Goal: Task Accomplishment & Management: Manage account settings

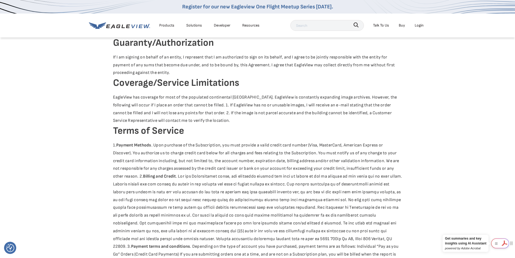
drag, startPoint x: 498, startPoint y: 241, endPoint x: 503, endPoint y: 195, distance: 46.5
click at [418, 25] on div "Login" at bounding box center [419, 25] width 9 height 7
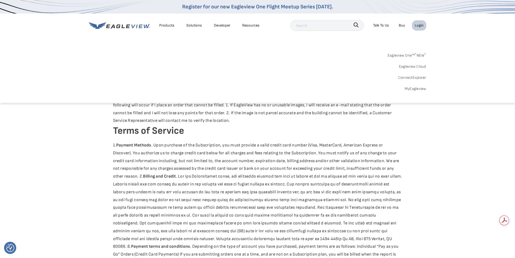
click at [418, 22] on li "Login" at bounding box center [419, 25] width 14 height 10
click at [419, 26] on div "Login" at bounding box center [419, 25] width 9 height 7
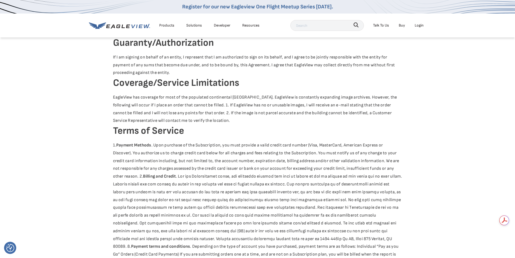
click at [419, 26] on div "Login" at bounding box center [419, 25] width 9 height 7
click at [416, 27] on div "Login" at bounding box center [419, 25] width 9 height 7
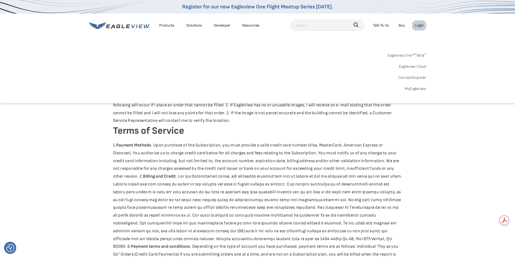
click at [414, 85] on div "Eagleview One™ * NEW * Eagleview Cloud ConnectExplorer MyEagleview" at bounding box center [257, 71] width 337 height 42
click at [414, 87] on link "MyEagleview" at bounding box center [416, 88] width 22 height 7
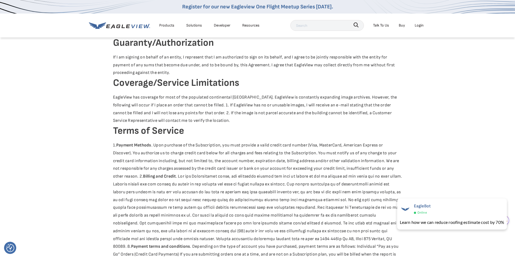
click at [417, 24] on div "Login" at bounding box center [419, 25] width 9 height 7
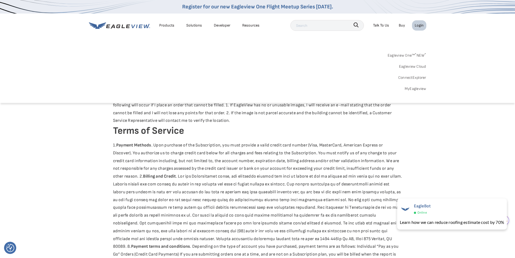
click at [416, 64] on link "Eagleview Cloud" at bounding box center [412, 66] width 27 height 7
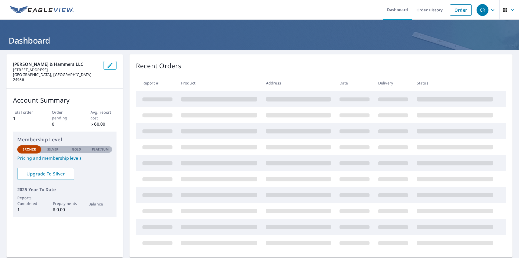
click at [509, 13] on icon "button" at bounding box center [512, 10] width 6 height 6
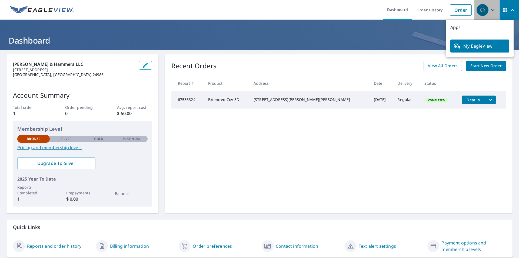
click at [484, 12] on div "CR" at bounding box center [483, 10] width 12 height 12
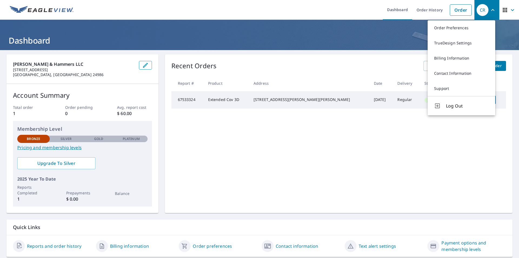
click at [254, 69] on div "Recent Orders View All Orders Start New Order" at bounding box center [338, 66] width 335 height 10
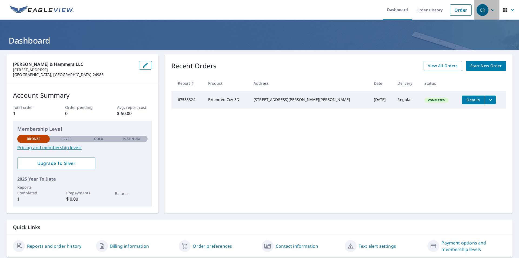
click at [480, 13] on div "CR" at bounding box center [483, 10] width 12 height 12
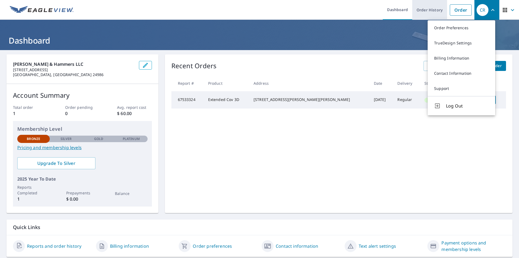
click at [417, 8] on link "Order History" at bounding box center [429, 10] width 35 height 20
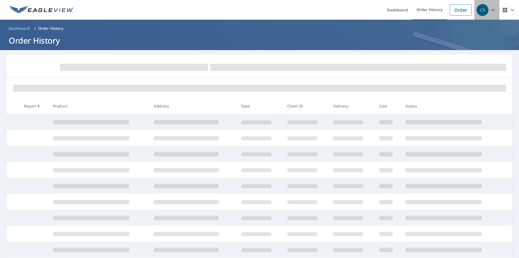
click at [482, 10] on div "CR" at bounding box center [483, 10] width 12 height 12
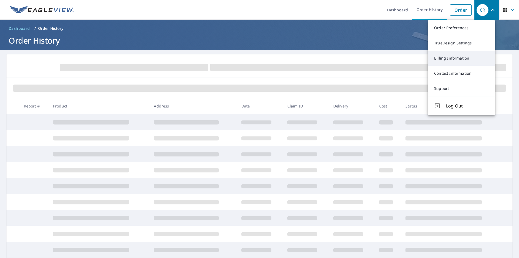
click at [462, 54] on link "Billing Information" at bounding box center [462, 58] width 68 height 15
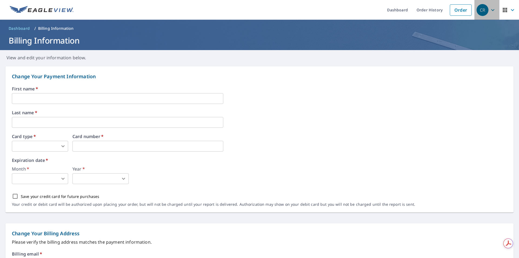
click at [484, 9] on div "CR" at bounding box center [483, 10] width 12 height 12
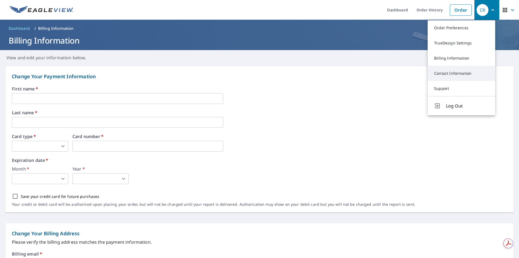
click at [458, 72] on link "Contact Information" at bounding box center [462, 73] width 68 height 15
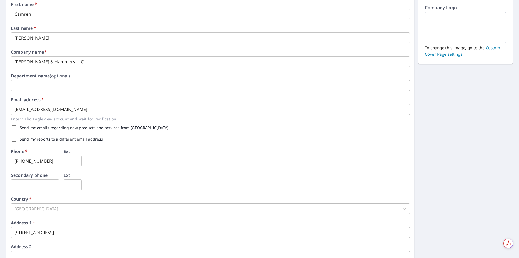
scroll to position [108, 0]
